Goal: Task Accomplishment & Management: Use online tool/utility

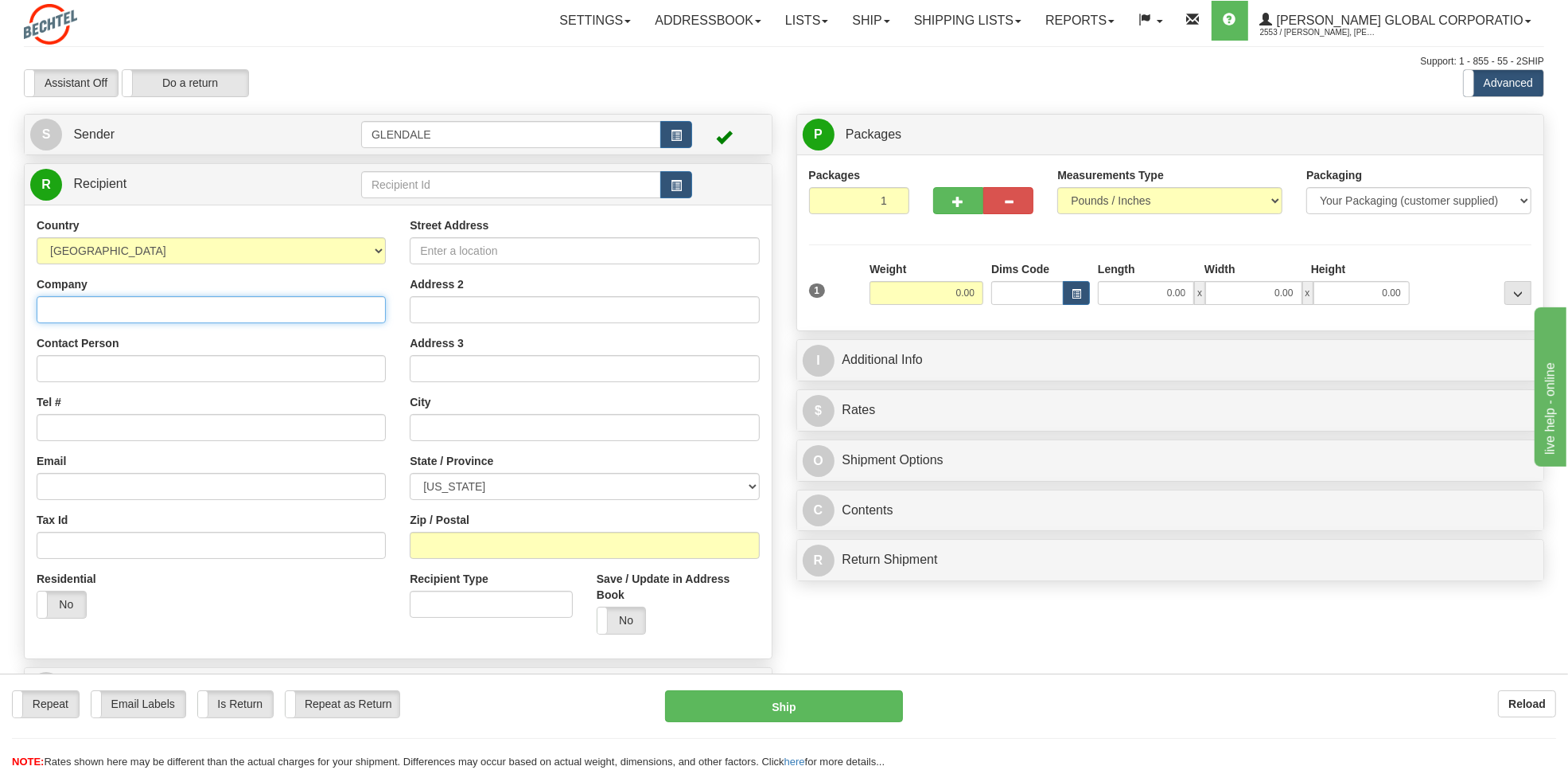
click at [108, 308] on input "Company" at bounding box center [211, 309] width 349 height 27
paste input "Reston Town Center Association"
type input "Reston Town Center Association,C/O SFMC, INC."
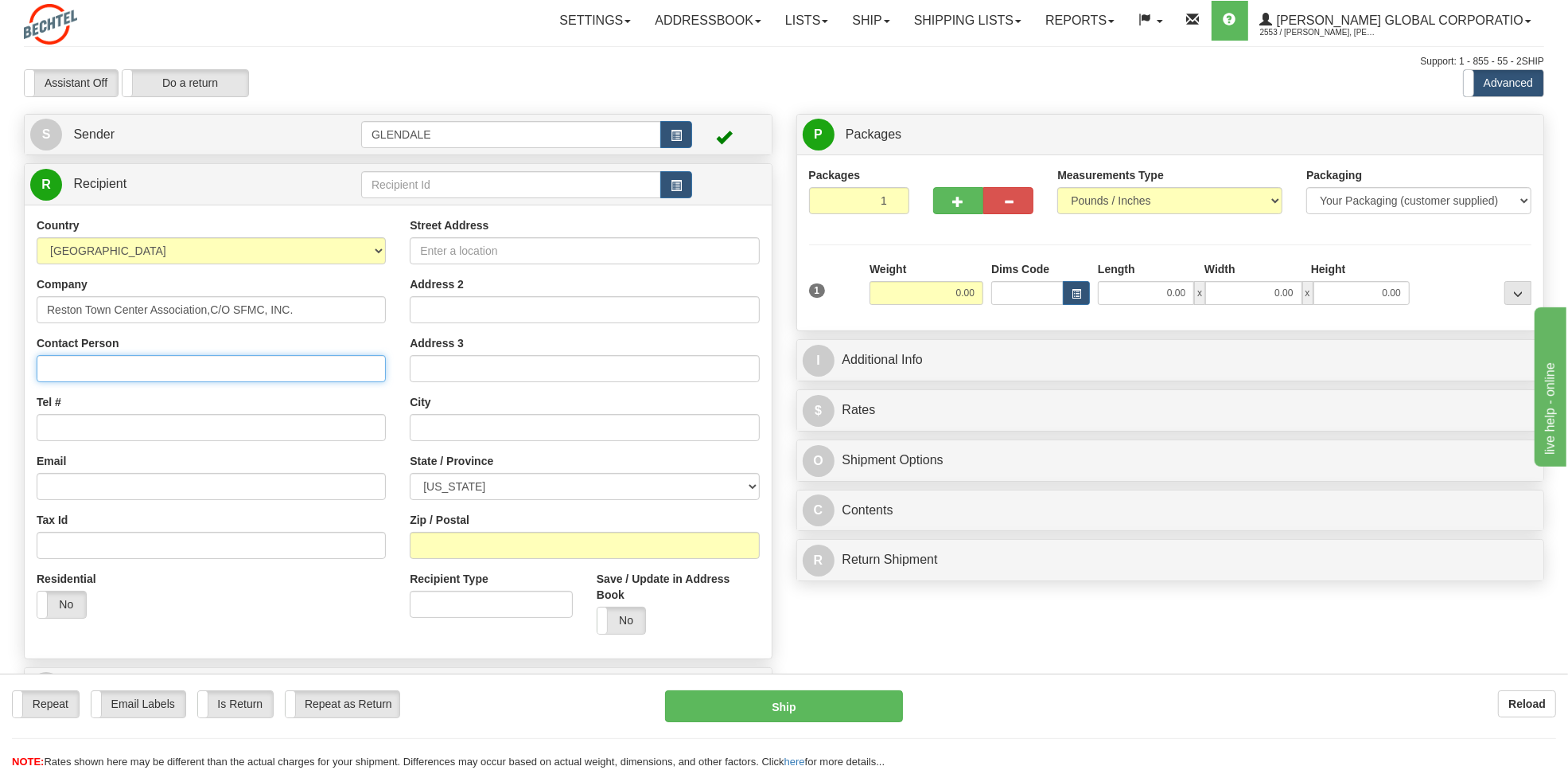
click at [248, 370] on input "Contact Person" at bounding box center [211, 368] width 349 height 27
type input "[PERSON_NAME]"
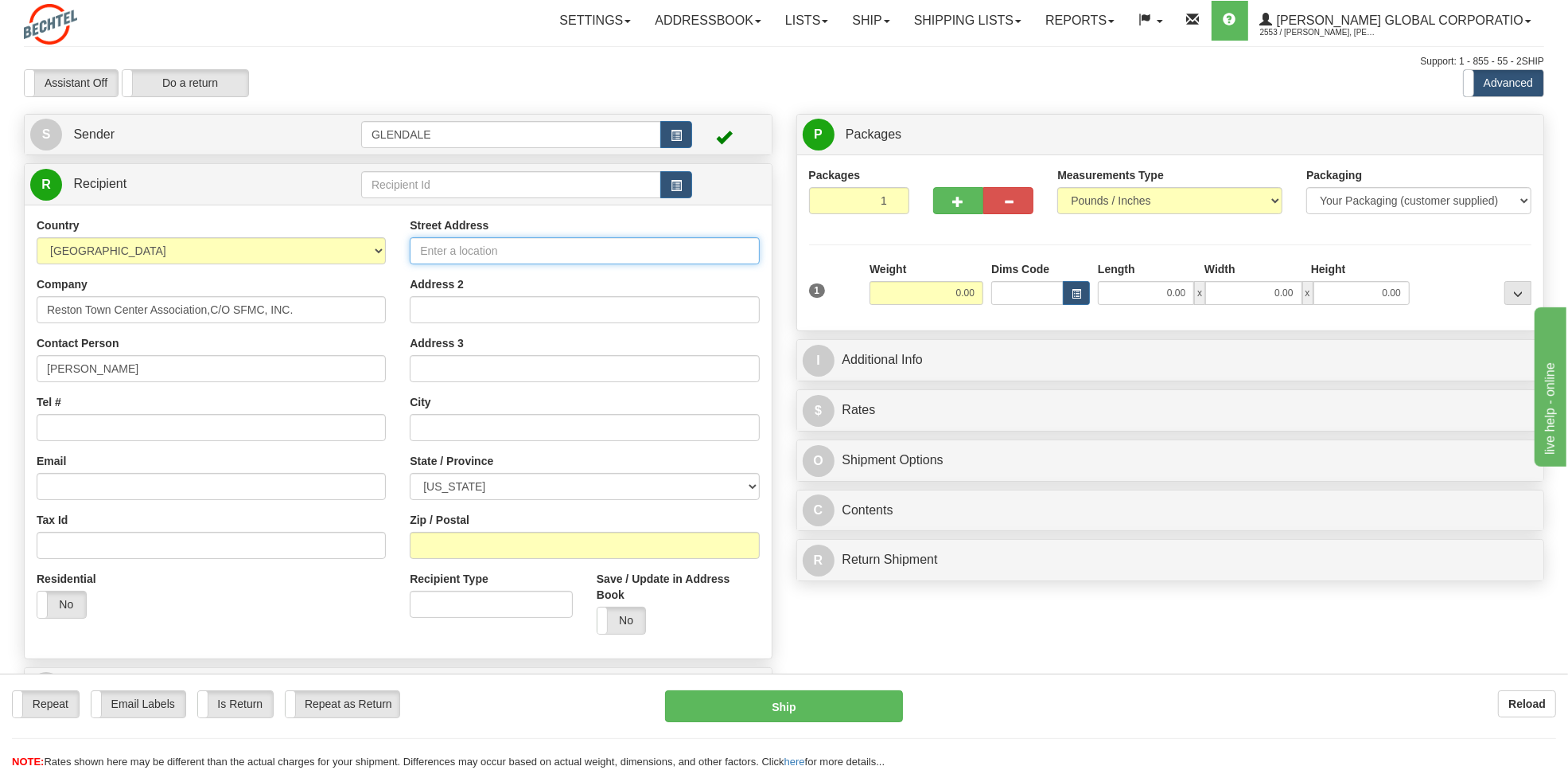
click at [530, 248] on input "Street Address" at bounding box center [584, 251] width 349 height 27
type input "[STREET_ADDRESS]"
click at [470, 428] on input "text" at bounding box center [584, 428] width 349 height 27
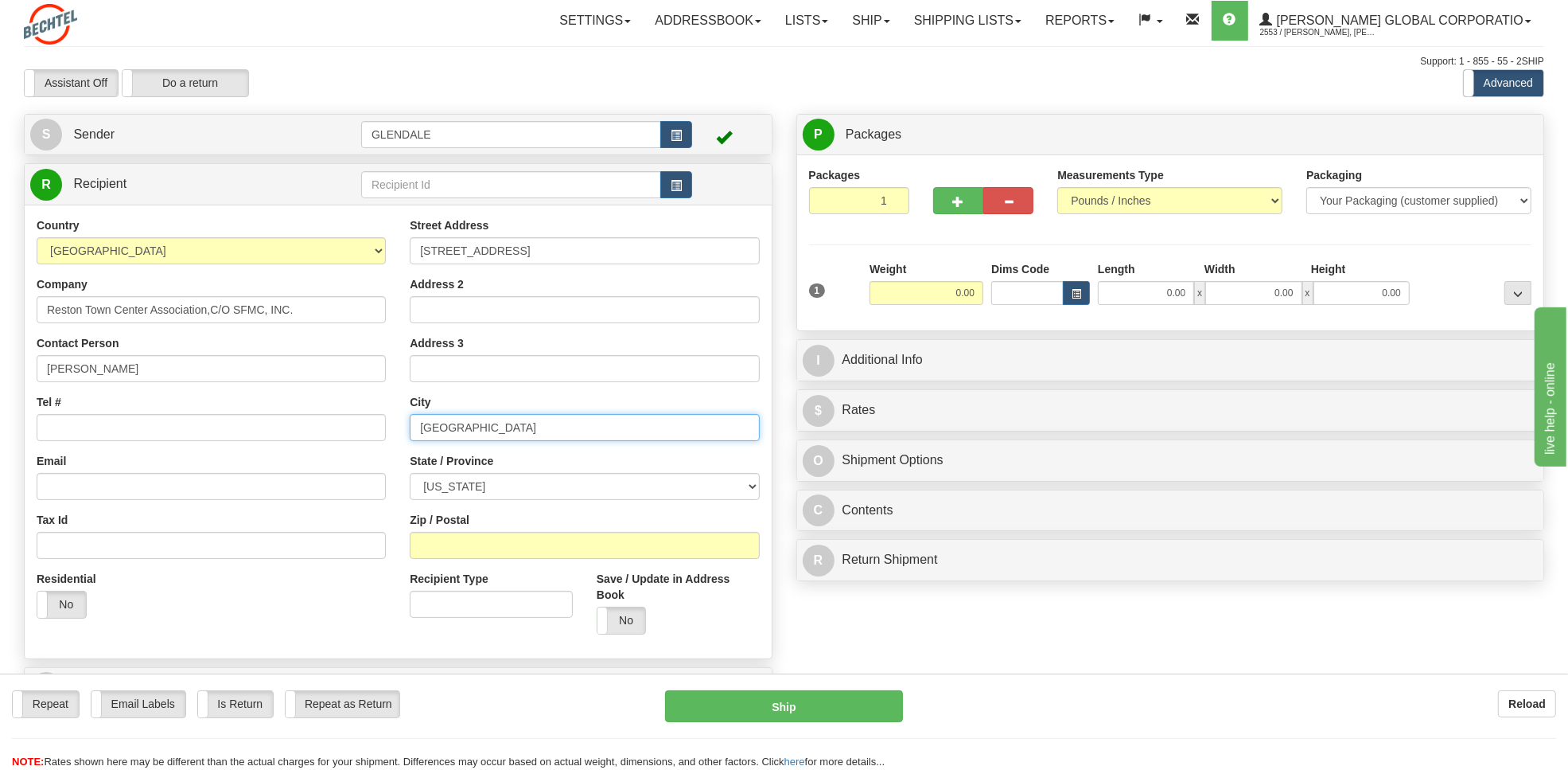
type input "[GEOGRAPHIC_DATA]"
click at [466, 495] on select "[US_STATE] [US_STATE] [US_STATE] [US_STATE] Armed Forces America Armed Forces E…" at bounding box center [584, 487] width 349 height 27
select select "VA"
click at [409, 473] on select "[US_STATE] [US_STATE] [US_STATE] [US_STATE] Armed Forces America Armed Forces E…" at bounding box center [584, 487] width 349 height 27
click at [486, 551] on input "2" at bounding box center [584, 545] width 349 height 27
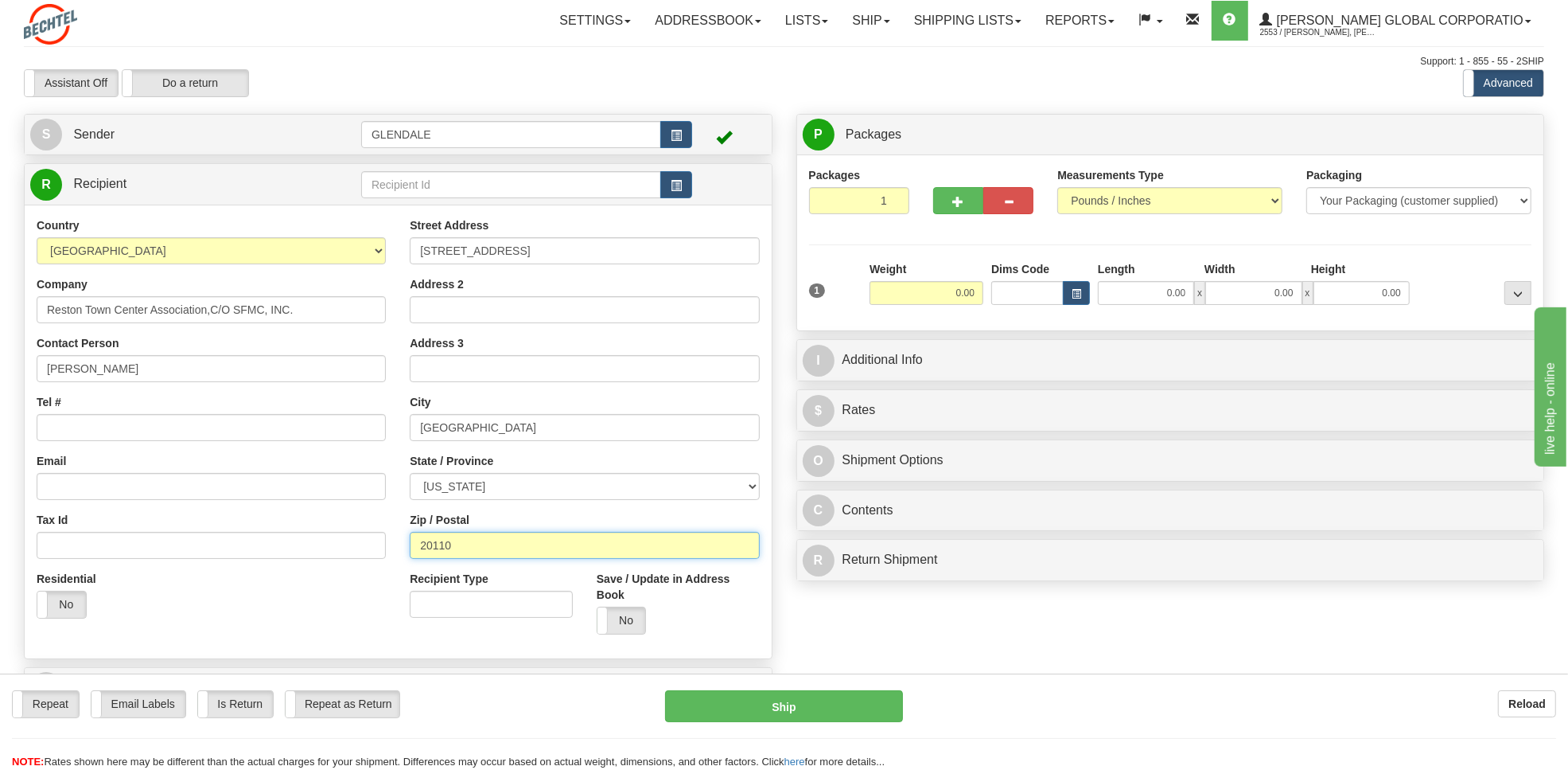
type input "20110"
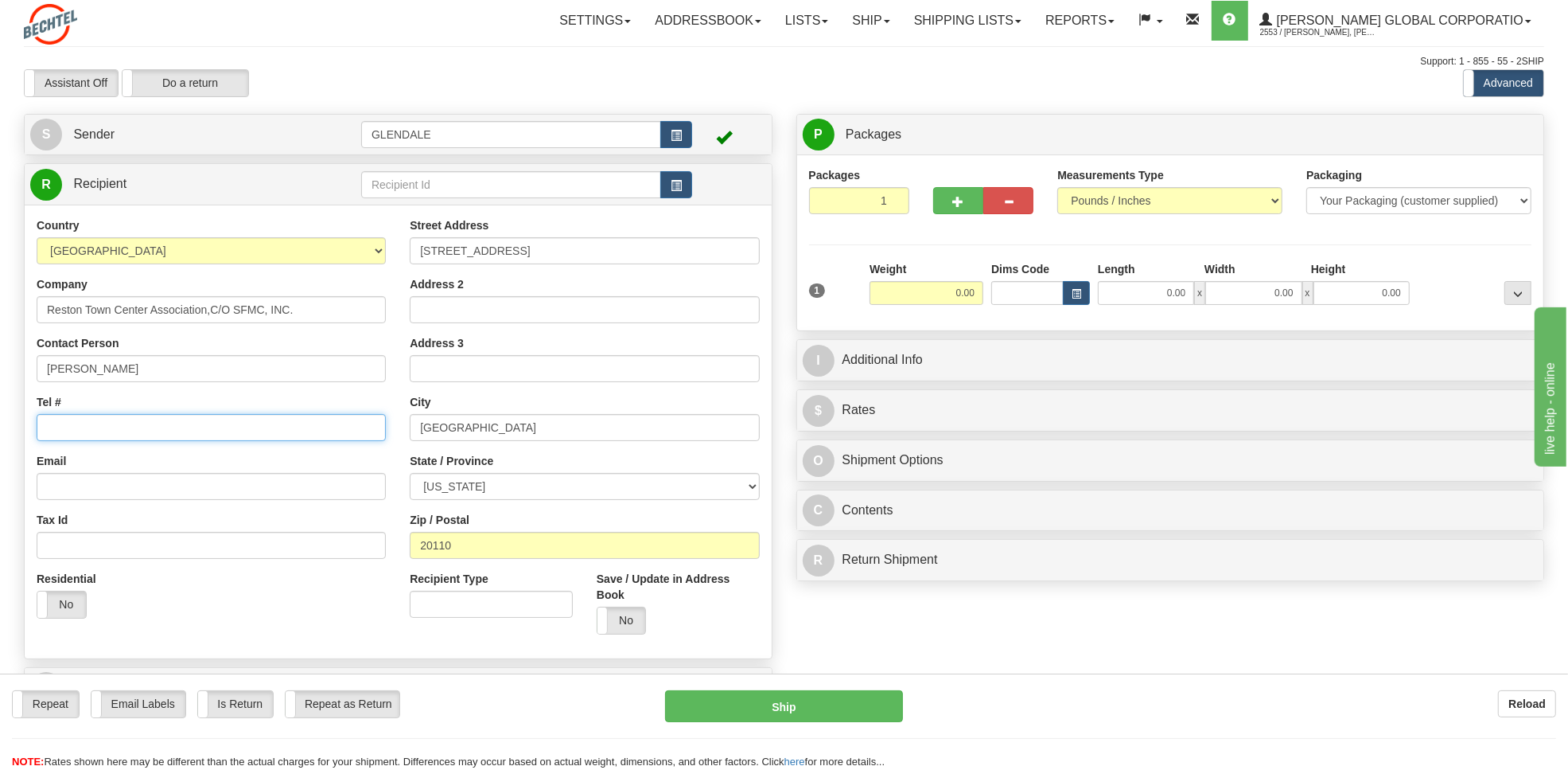
click at [174, 426] on input "Tel #" at bounding box center [211, 428] width 349 height 27
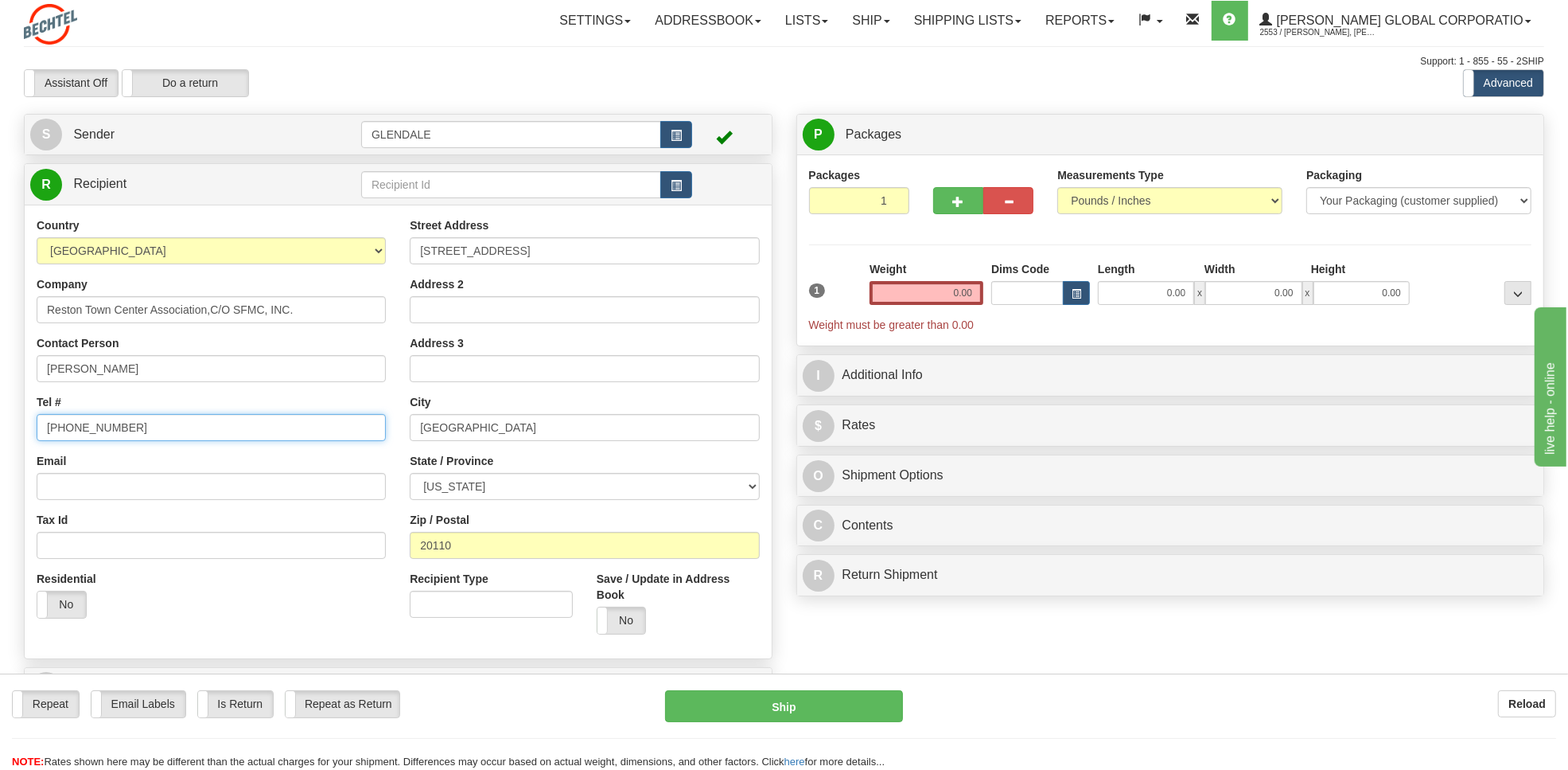
type input "[PHONE_NUMBER]"
click at [1382, 202] on select "Your Packaging (customer supplied) Envelope (carrier supplied) Pack (carrier su…" at bounding box center [1418, 201] width 225 height 27
select select "2"
click at [1306, 188] on select "Your Packaging (customer supplied) Envelope (carrier supplied) Pack (carrier su…" at bounding box center [1418, 201] width 225 height 27
click at [948, 293] on input "0.00" at bounding box center [926, 293] width 114 height 24
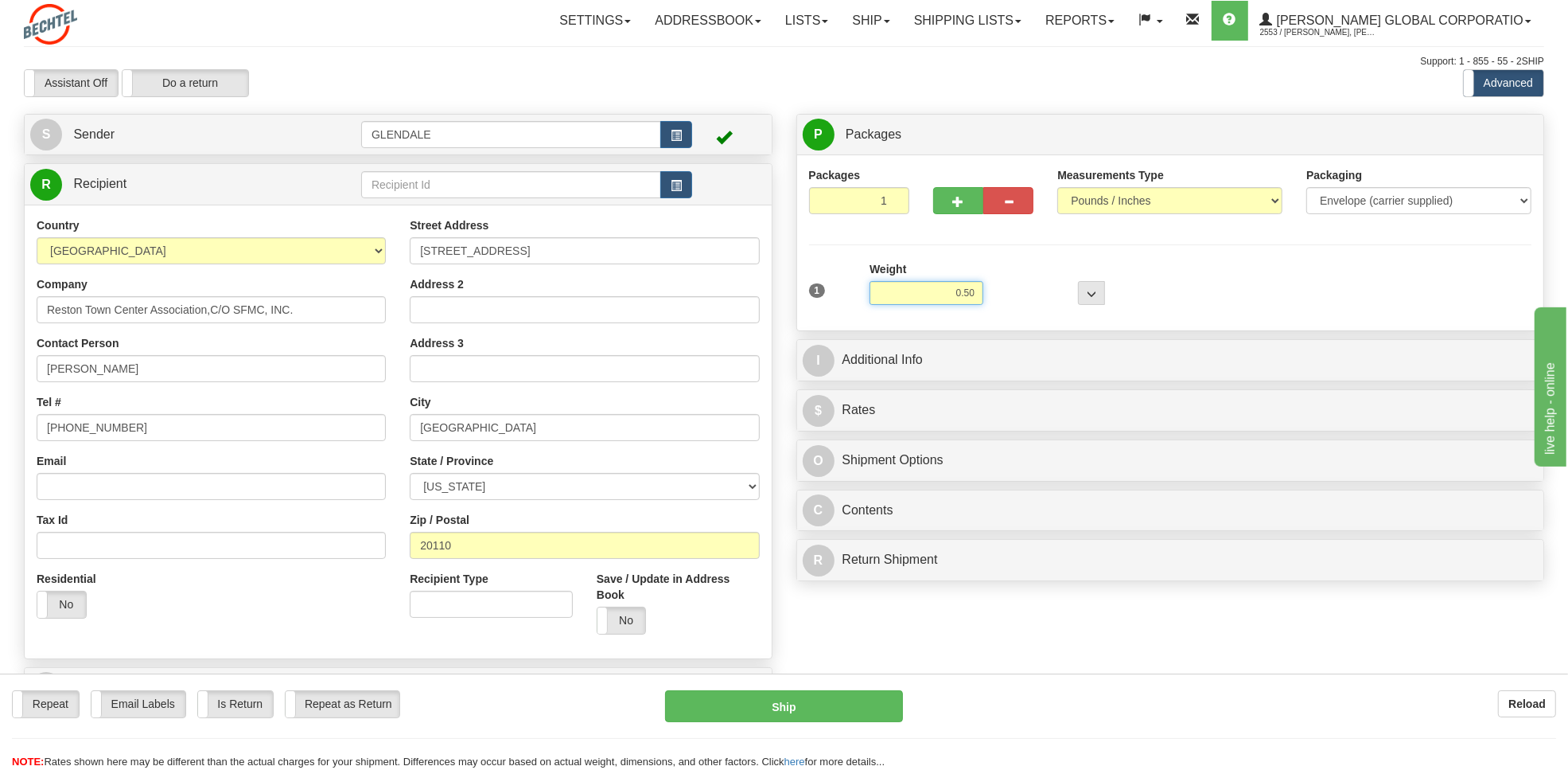
type input "0.50"
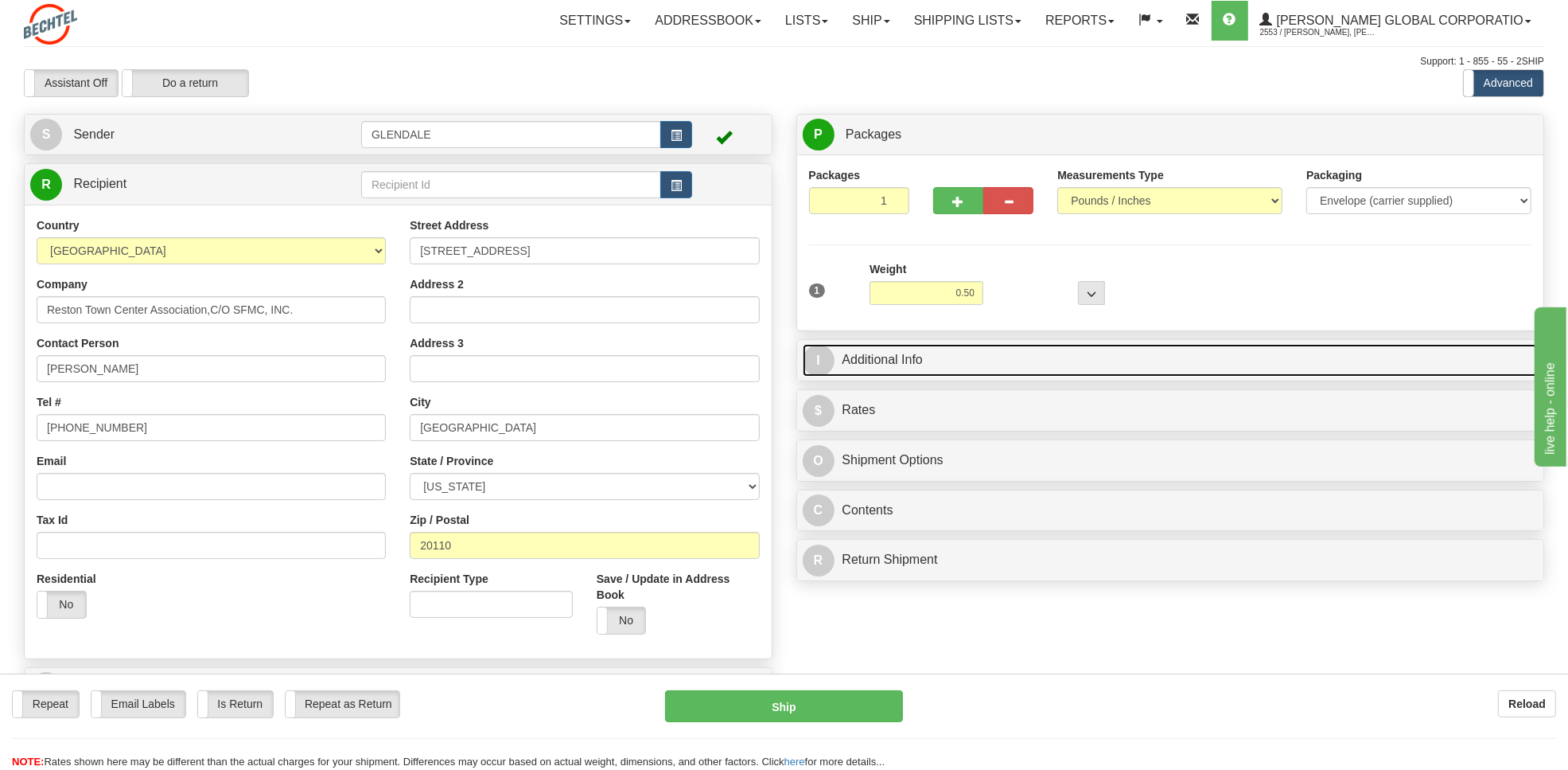
click at [909, 356] on link "I Additional Info" at bounding box center [1171, 360] width 737 height 32
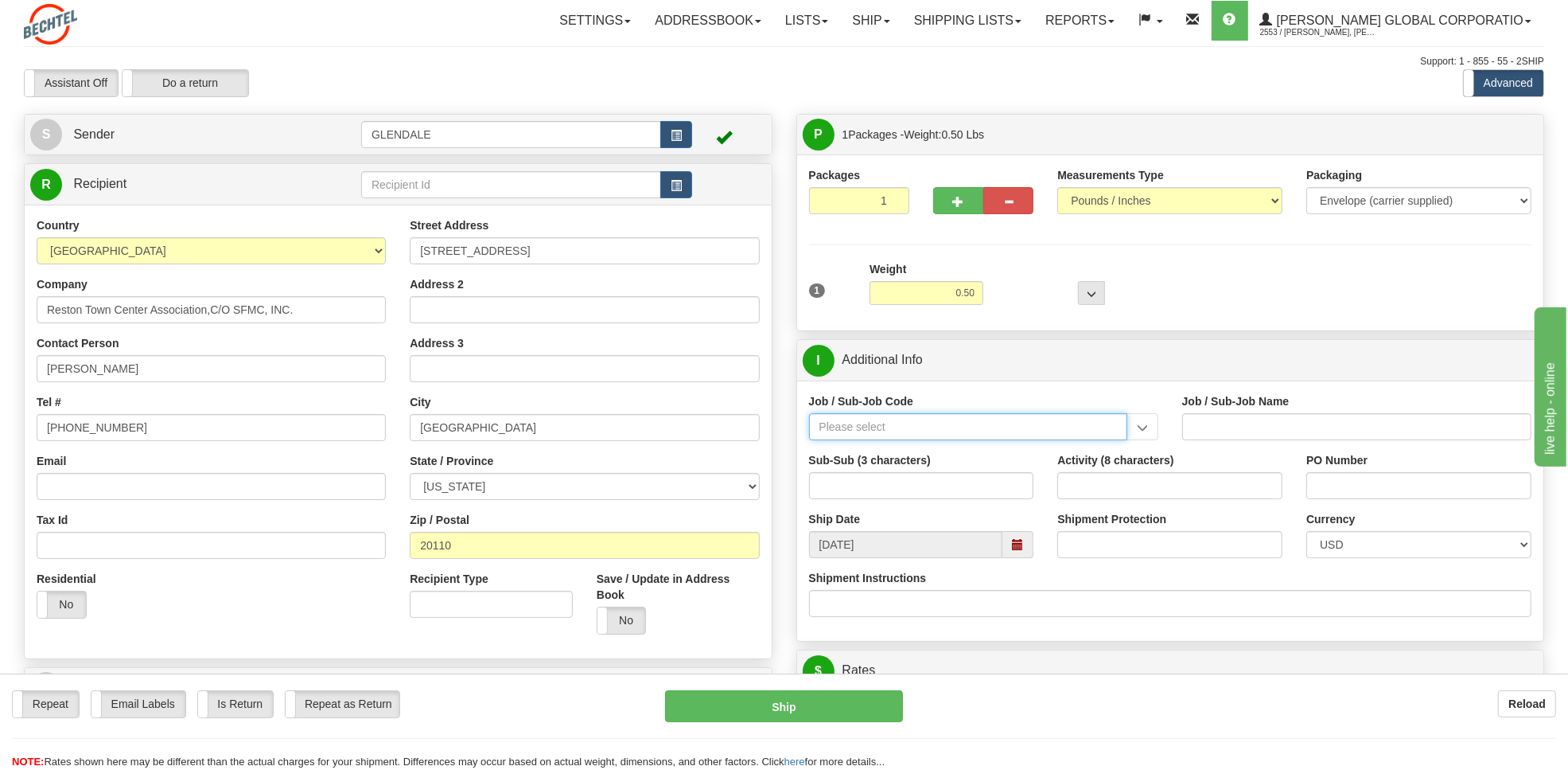
click at [860, 424] on input "Job / Sub-Job Code" at bounding box center [968, 427] width 318 height 27
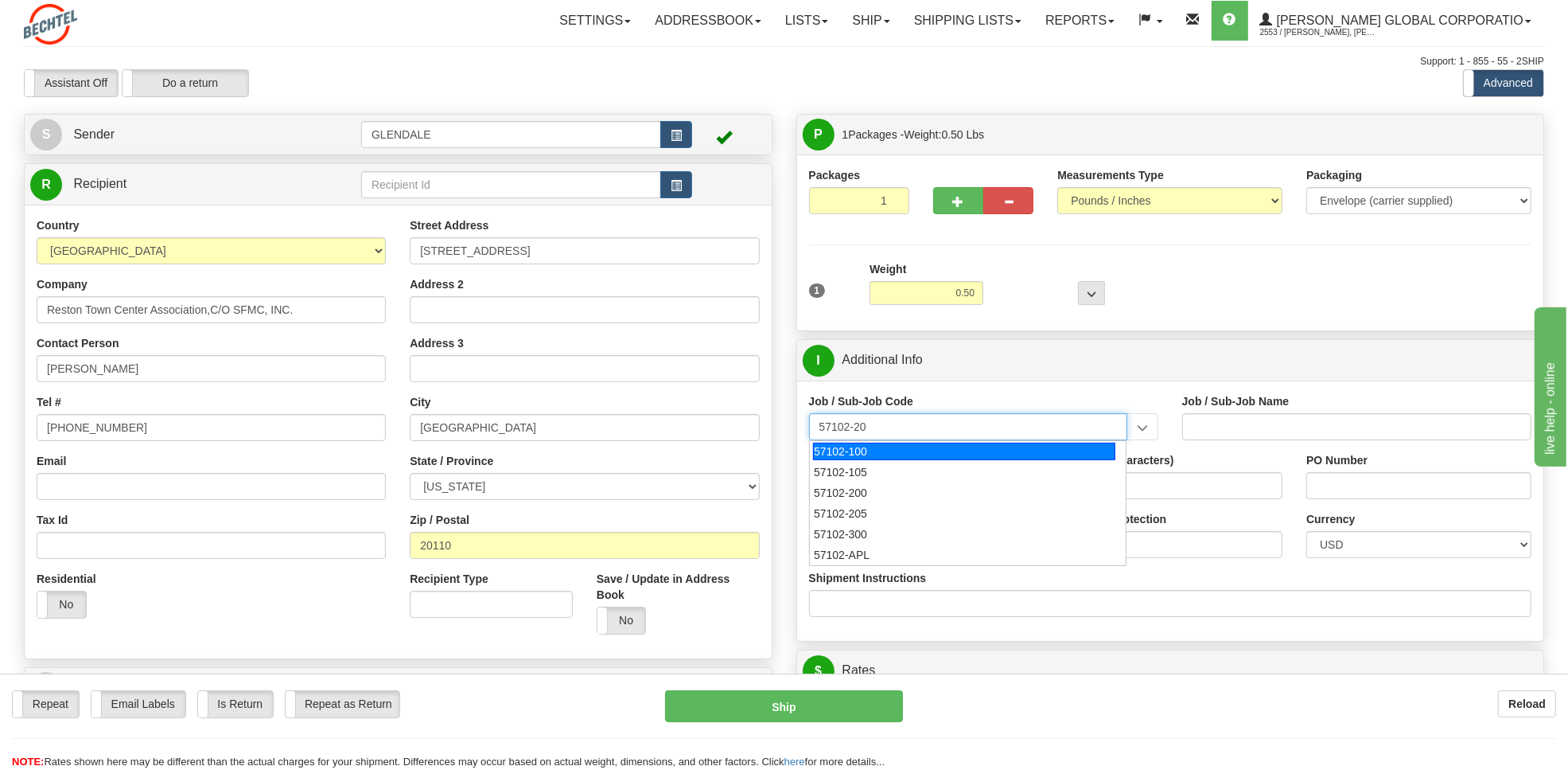
type input "57102-205"
click at [844, 454] on div "57102-205" at bounding box center [964, 452] width 302 height 18
type input "RESTON RO1 TIER 2-OFF FIT-OUT - EXPENSED LEASEHOLD"
type input "57102-205"
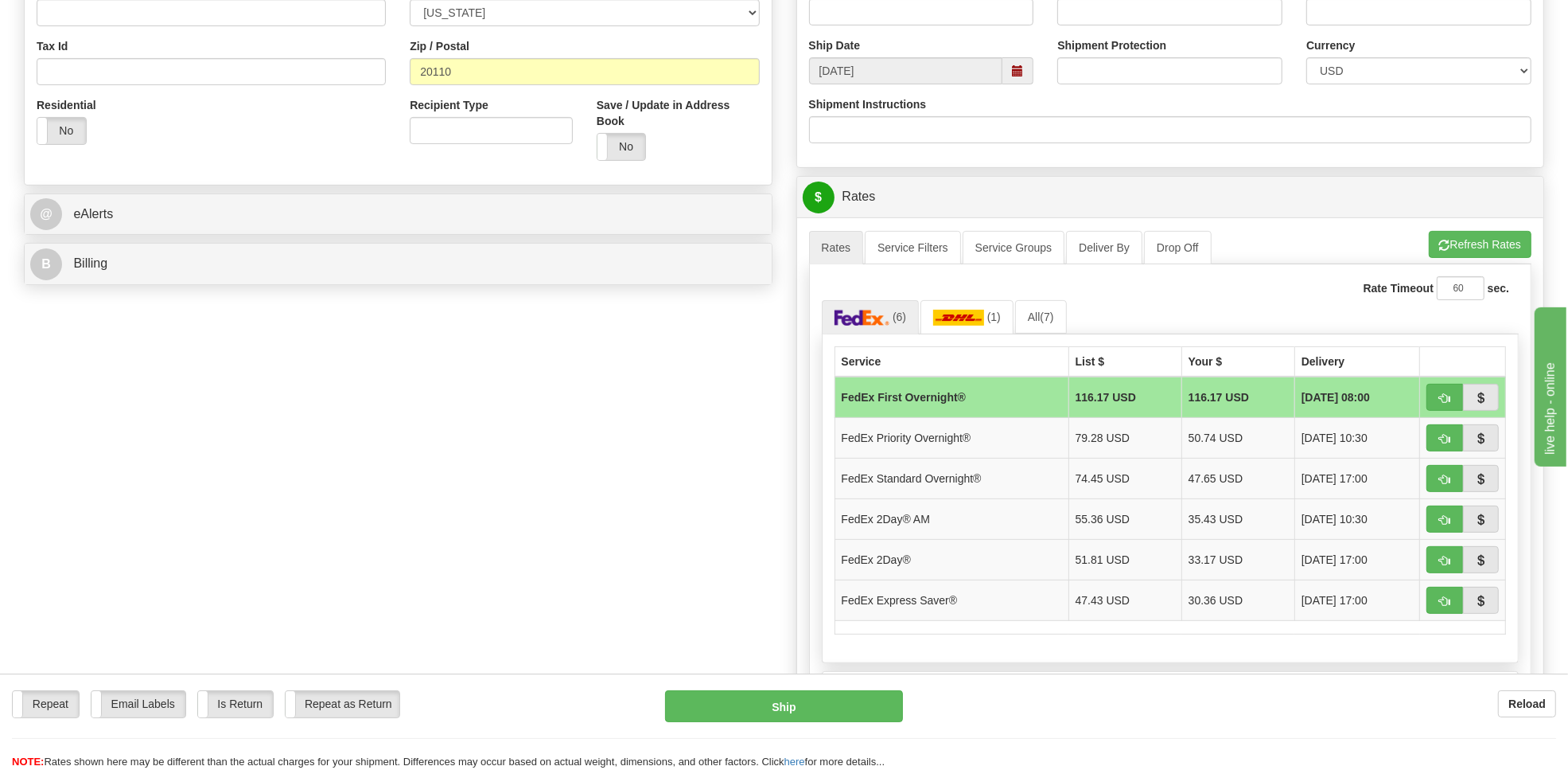
scroll to position [479, 0]
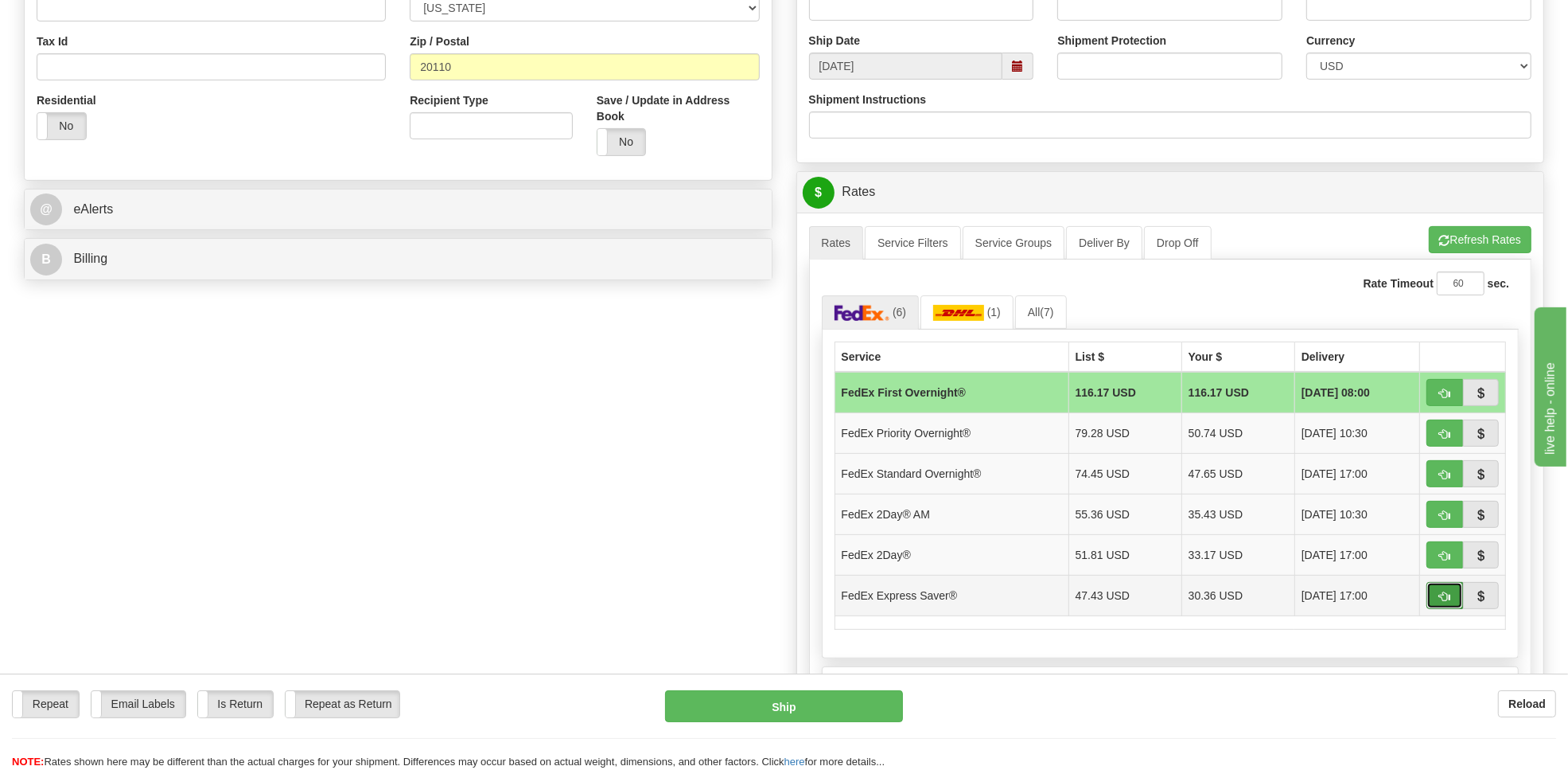
click at [1437, 605] on button "button" at bounding box center [1444, 595] width 37 height 27
type input "20"
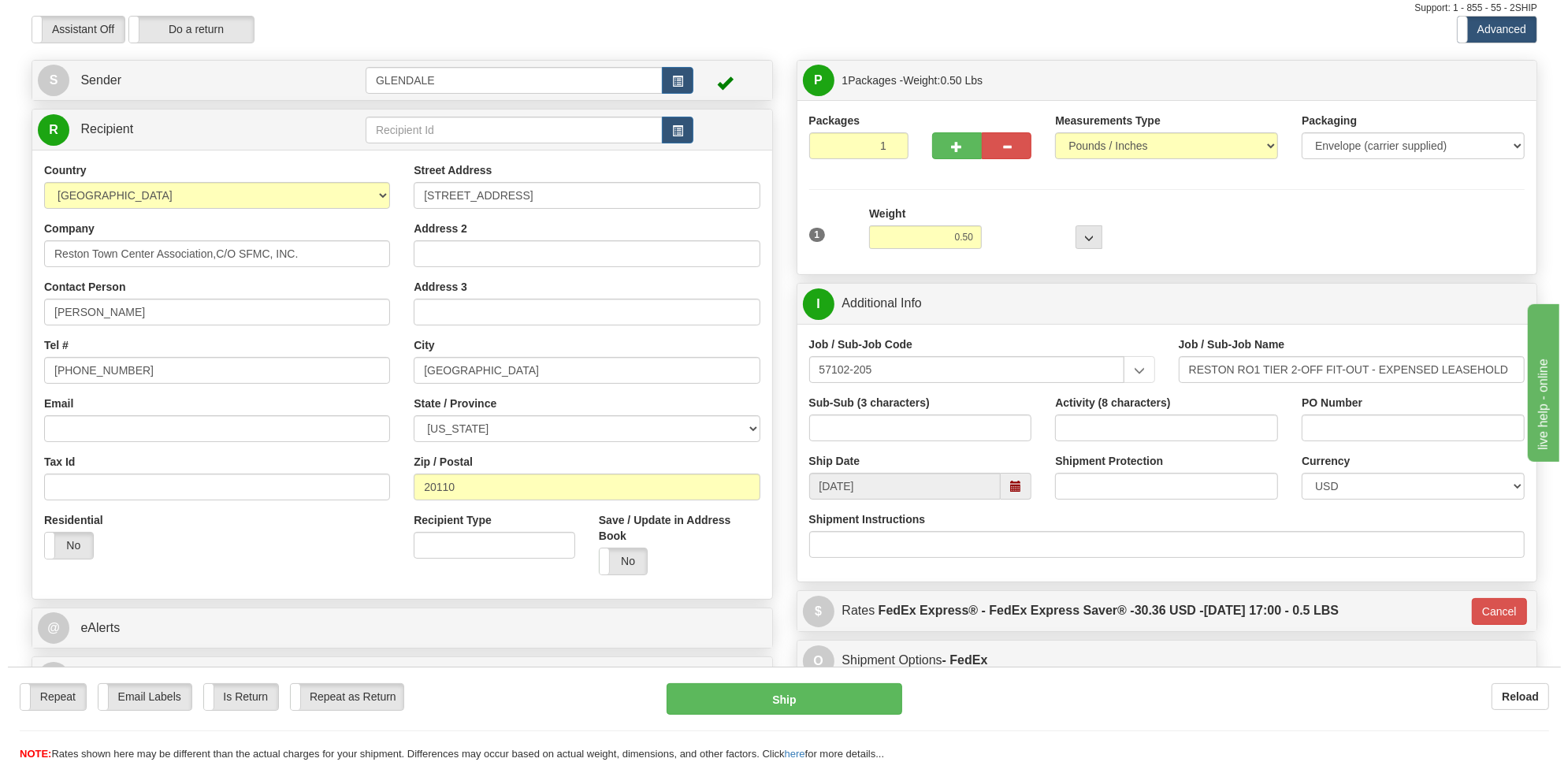
scroll to position [43, 0]
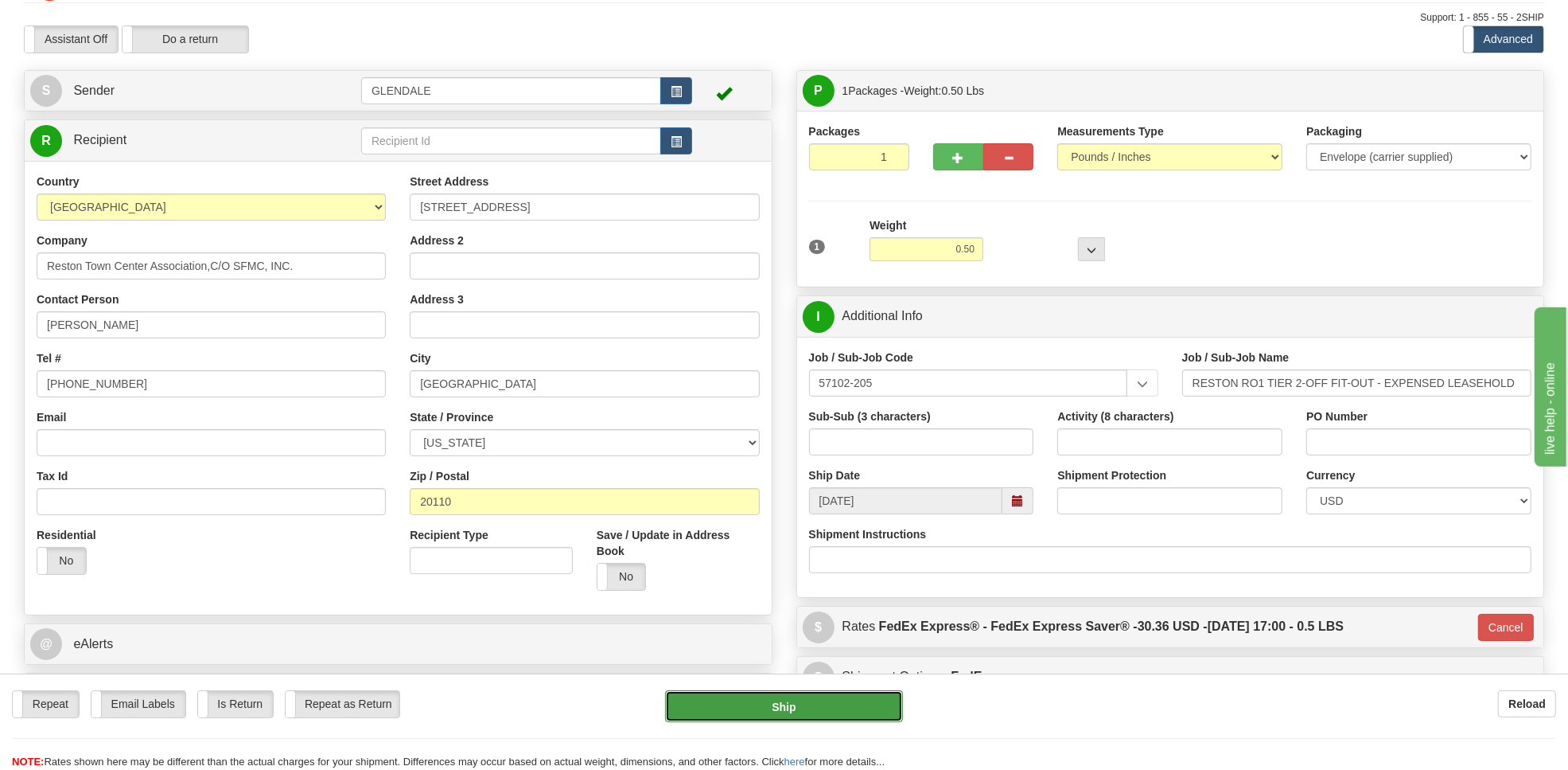
click at [786, 701] on button "Ship" at bounding box center [784, 706] width 238 height 32
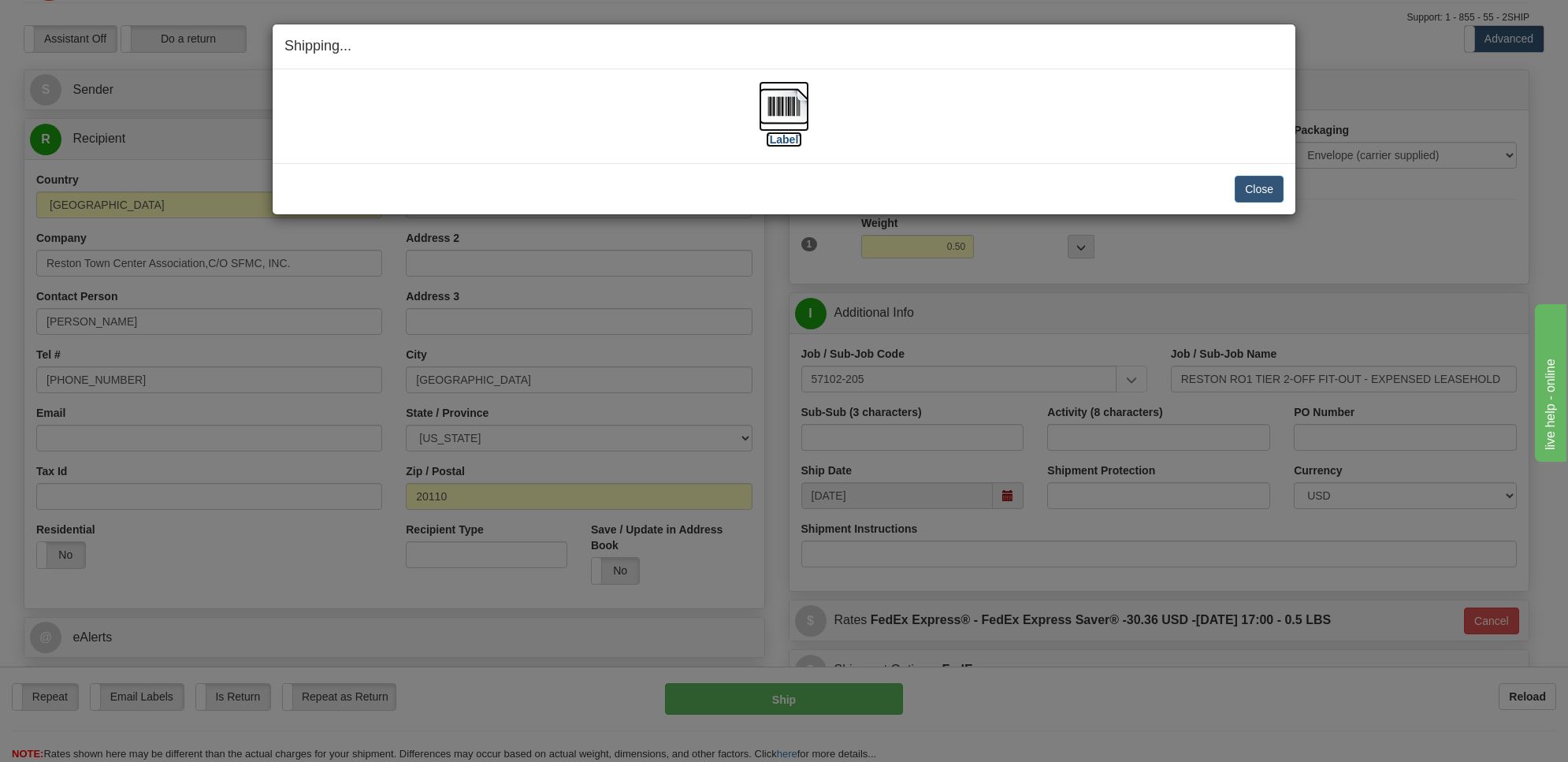
click at [782, 119] on img at bounding box center [784, 106] width 51 height 51
